Goal: Task Accomplishment & Management: Manage account settings

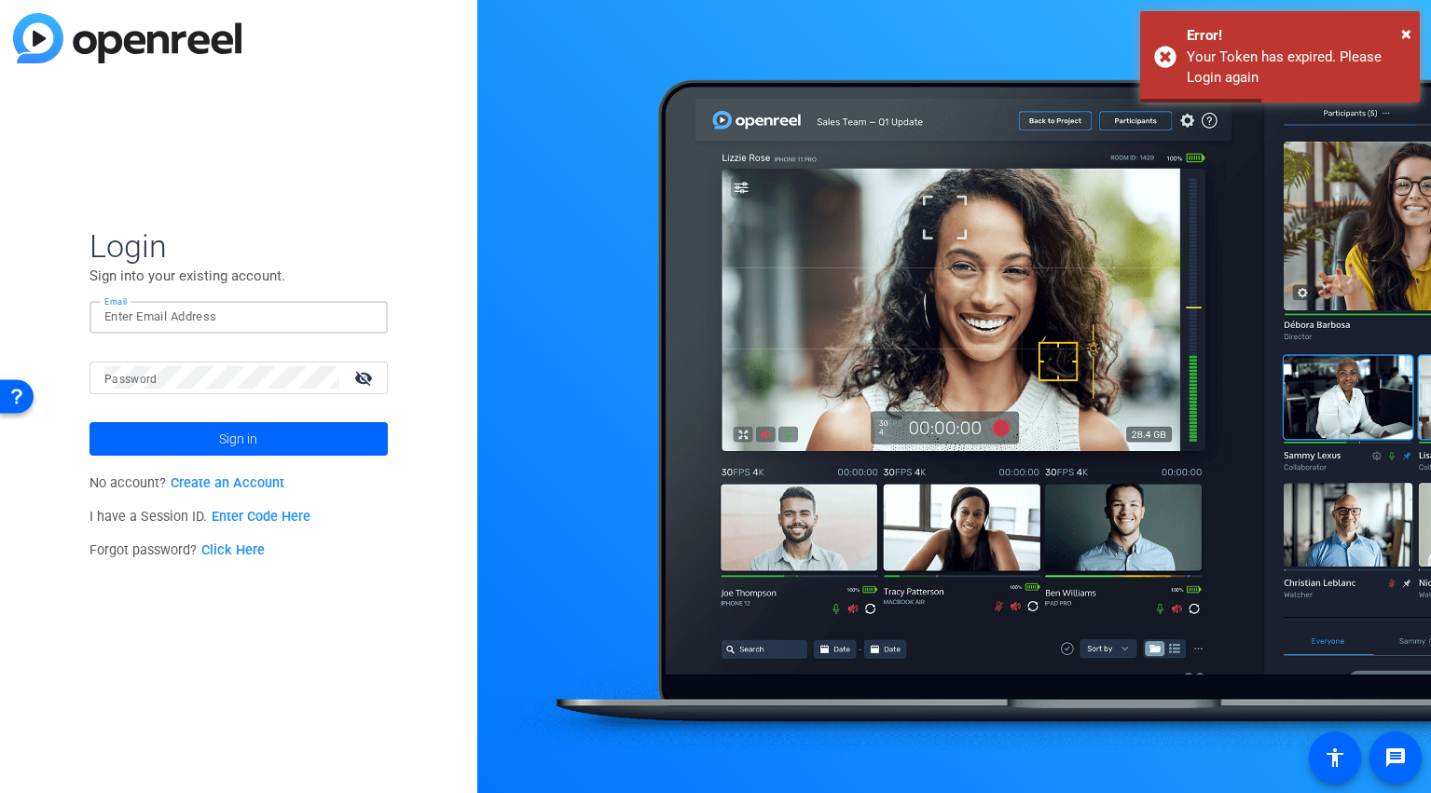
click at [158, 316] on input "Email" at bounding box center [238, 317] width 268 height 22
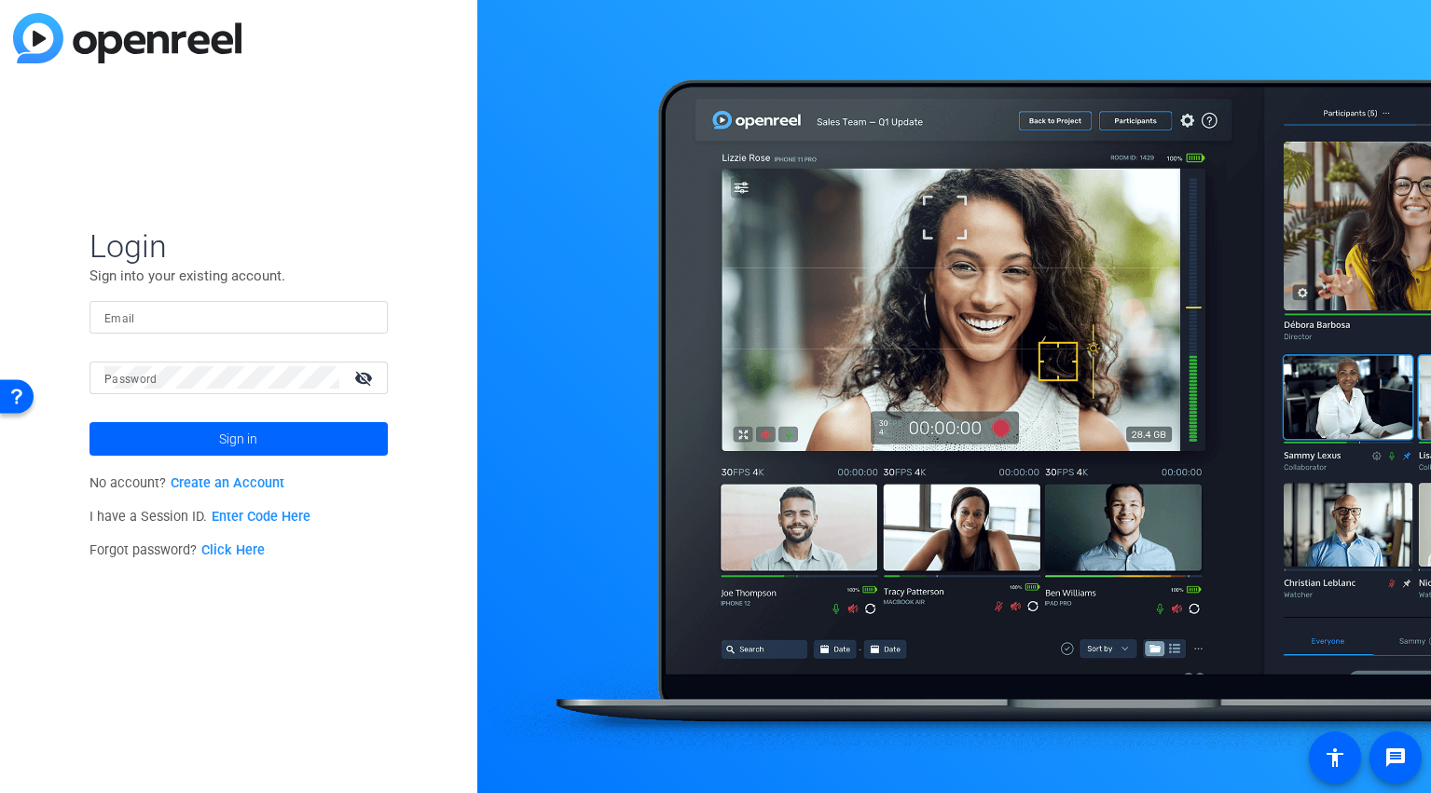
type input "[EMAIL_ADDRESS][PERSON_NAME][DOMAIN_NAME]"
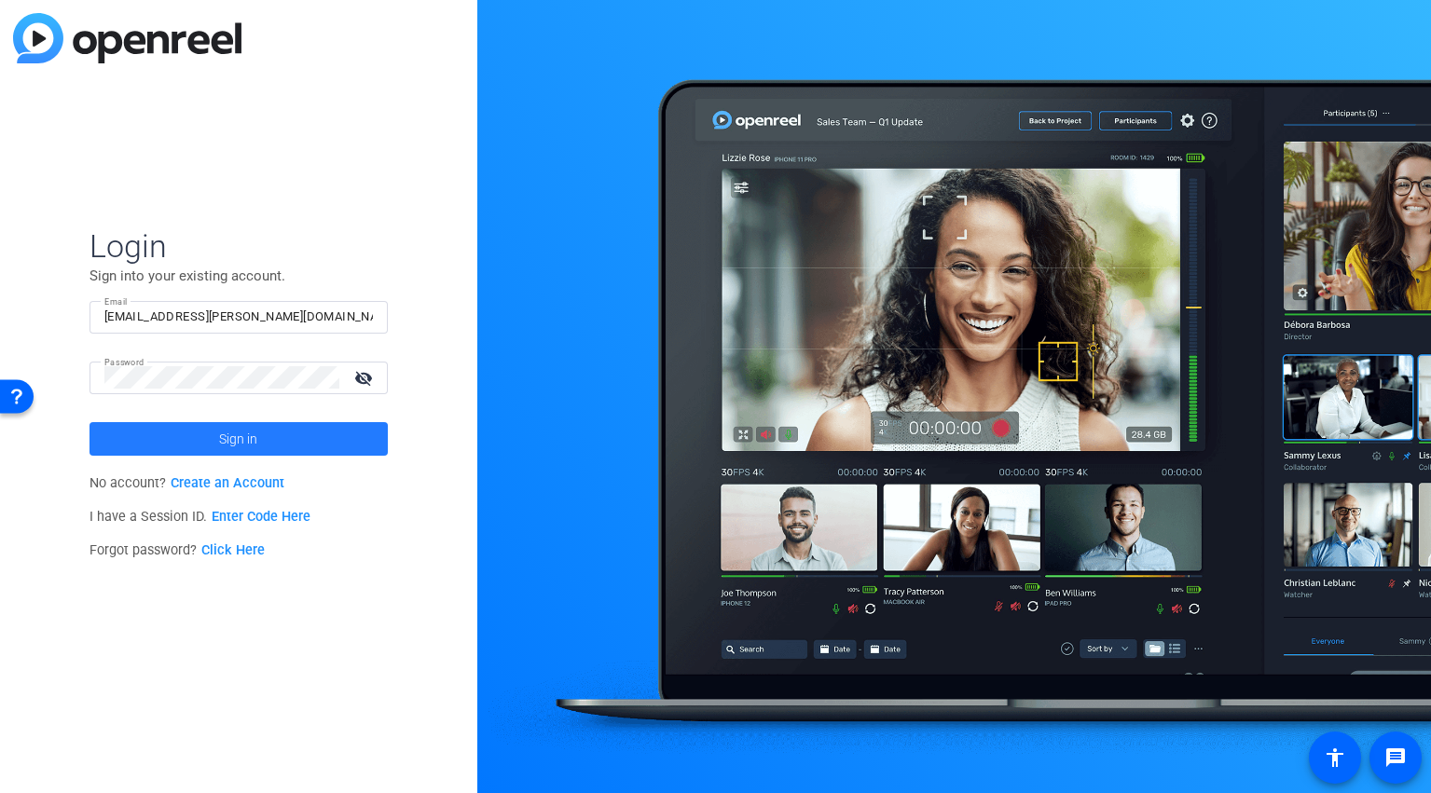
click at [225, 450] on span "Sign in" at bounding box center [238, 439] width 38 height 47
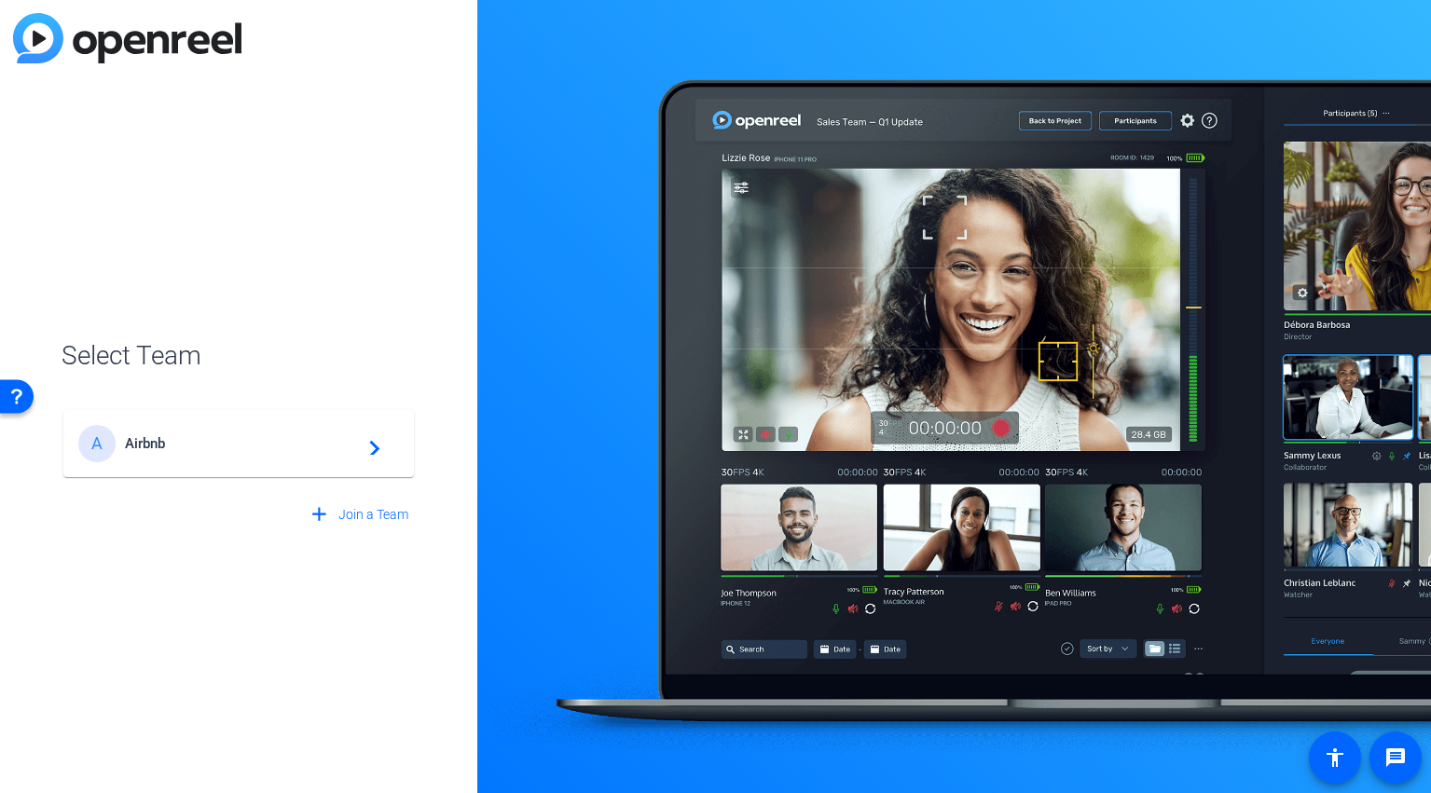
click at [225, 450] on span "Airbnb" at bounding box center [241, 443] width 233 height 17
